Goal: Task Accomplishment & Management: Manage account settings

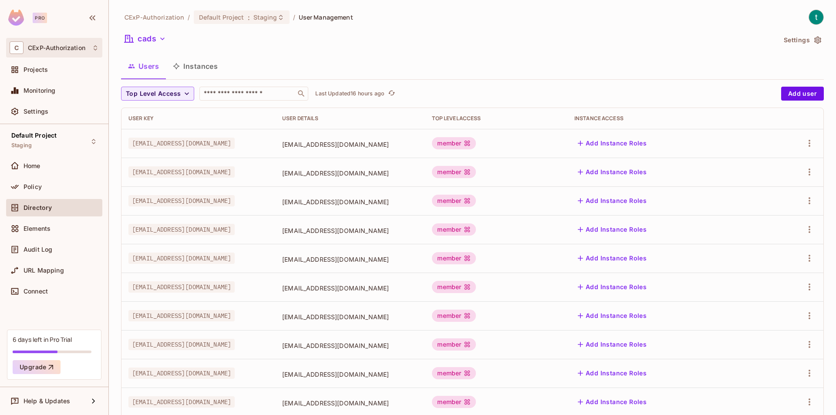
click at [61, 45] on span "CExP-Authorization" at bounding box center [56, 47] width 57 height 7
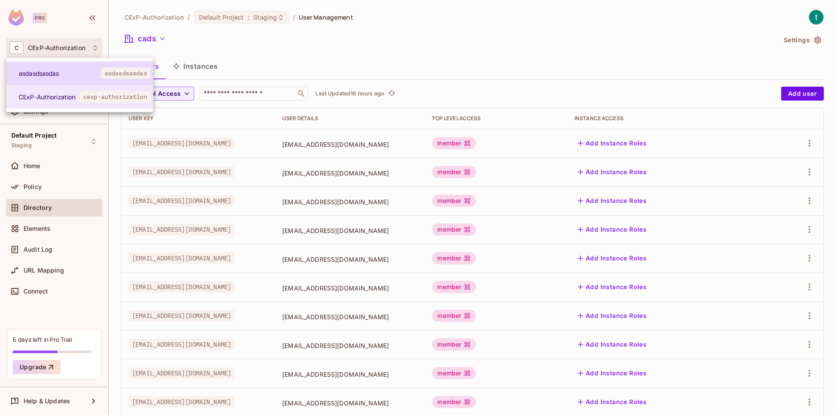
click at [117, 67] on span "asdasdsasdas" at bounding box center [126, 72] width 50 height 11
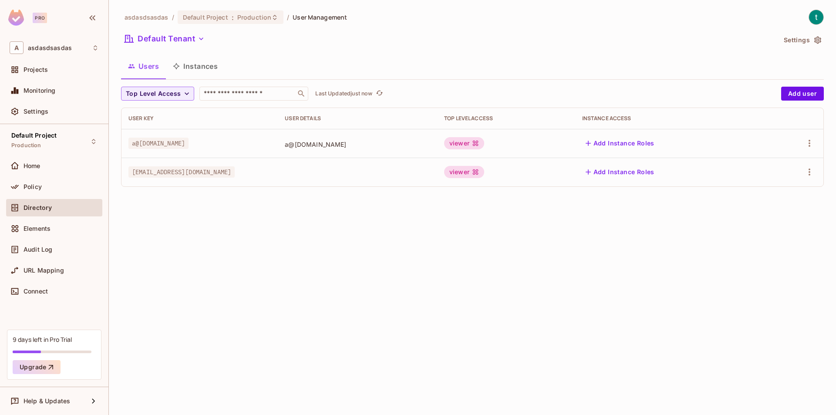
click at [314, 174] on td at bounding box center [357, 172] width 159 height 29
click at [56, 104] on div "Settings" at bounding box center [54, 111] width 96 height 17
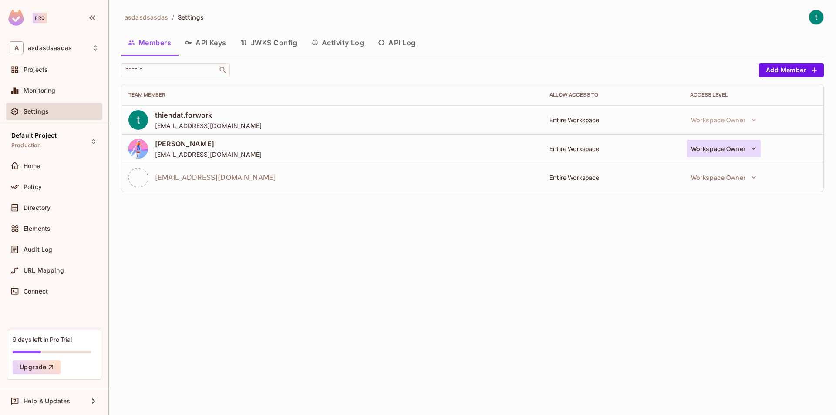
click at [728, 150] on button "Workspace Owner" at bounding box center [724, 148] width 74 height 17
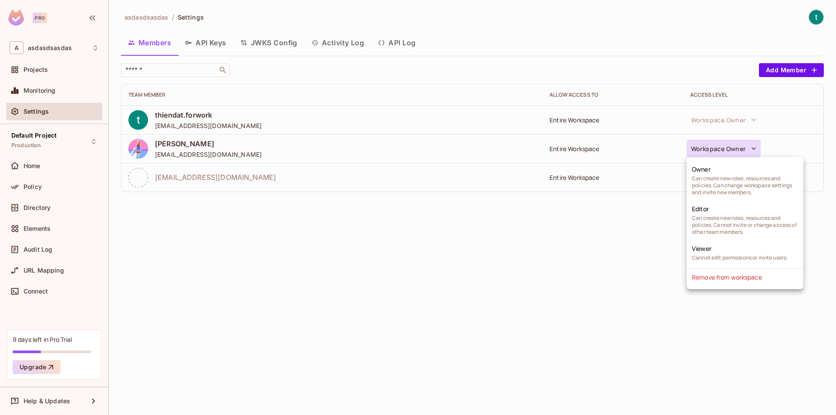
click at [360, 247] on div at bounding box center [418, 207] width 836 height 415
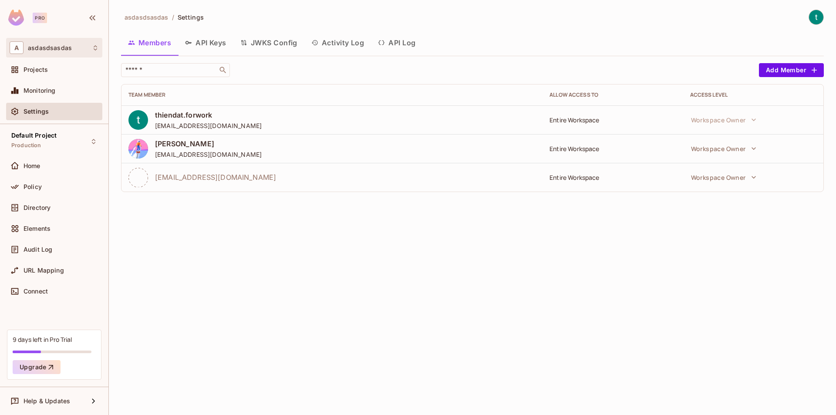
click at [67, 52] on div "A [DEMOGRAPHIC_DATA]" at bounding box center [54, 47] width 89 height 13
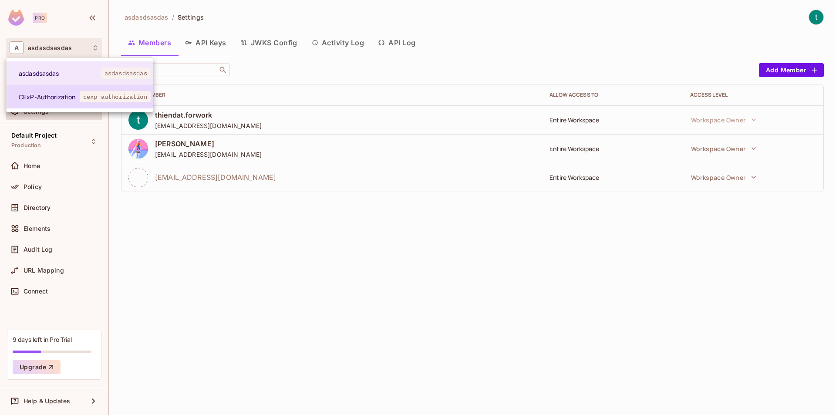
click at [62, 94] on span "CExP-Authorization" at bounding box center [49, 97] width 61 height 8
